Goal: Browse casually

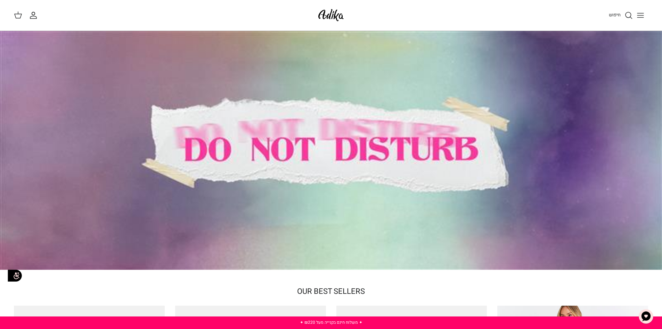
click at [648, 314] on img "צ'אט" at bounding box center [646, 316] width 21 height 21
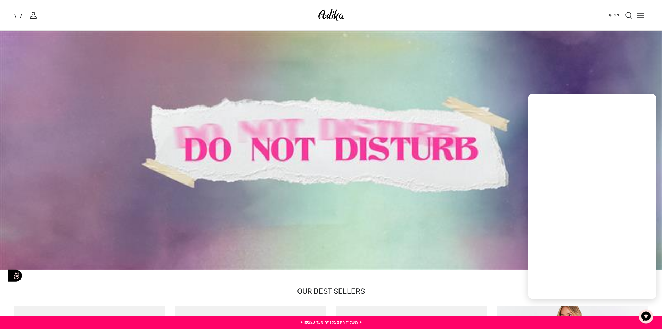
click at [648, 314] on img "צ'אט" at bounding box center [646, 316] width 21 height 21
